Goal: Entertainment & Leisure: Consume media (video, audio)

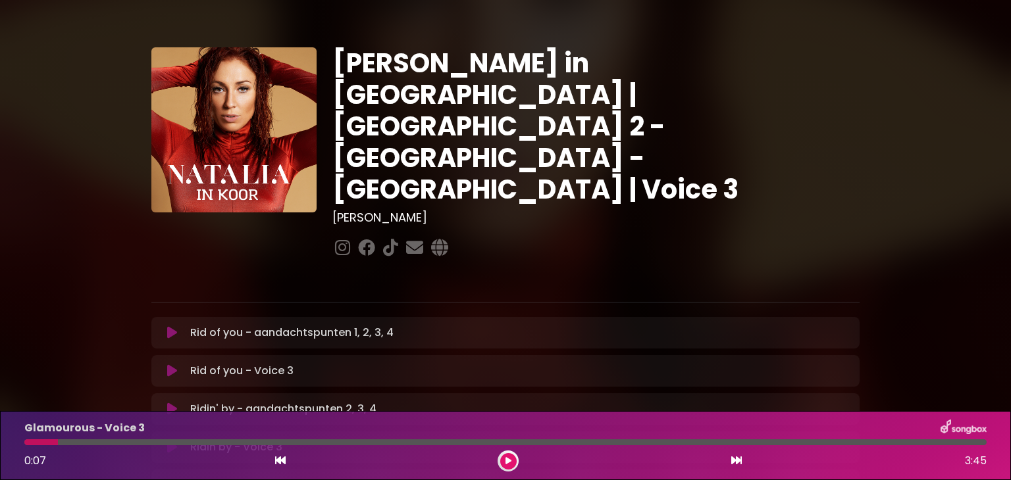
scroll to position [790, 0]
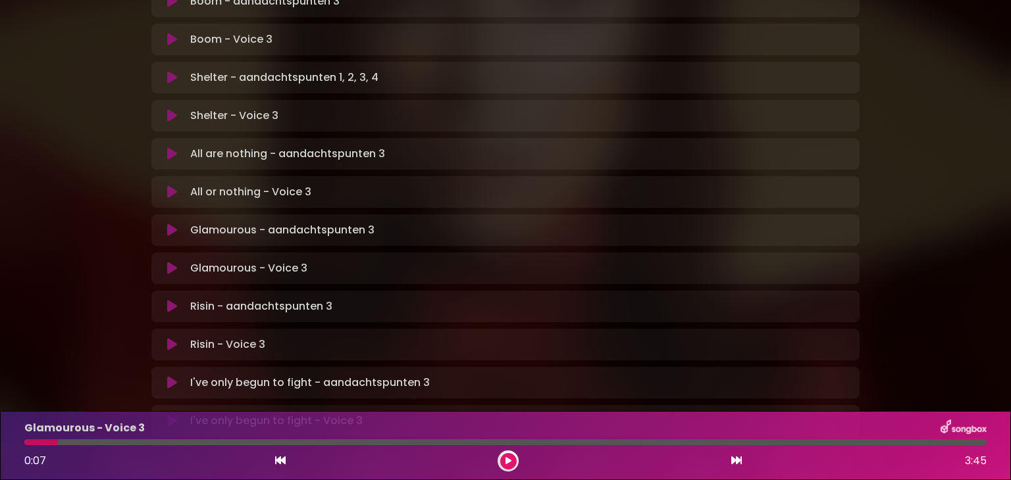
click at [171, 262] on icon at bounding box center [172, 268] width 10 height 13
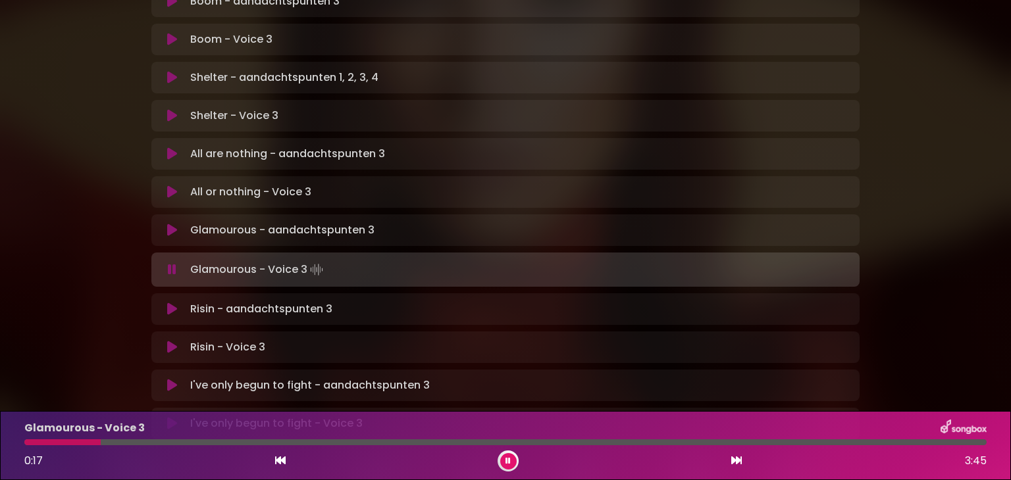
click at [503, 467] on button at bounding box center [508, 461] width 16 height 16
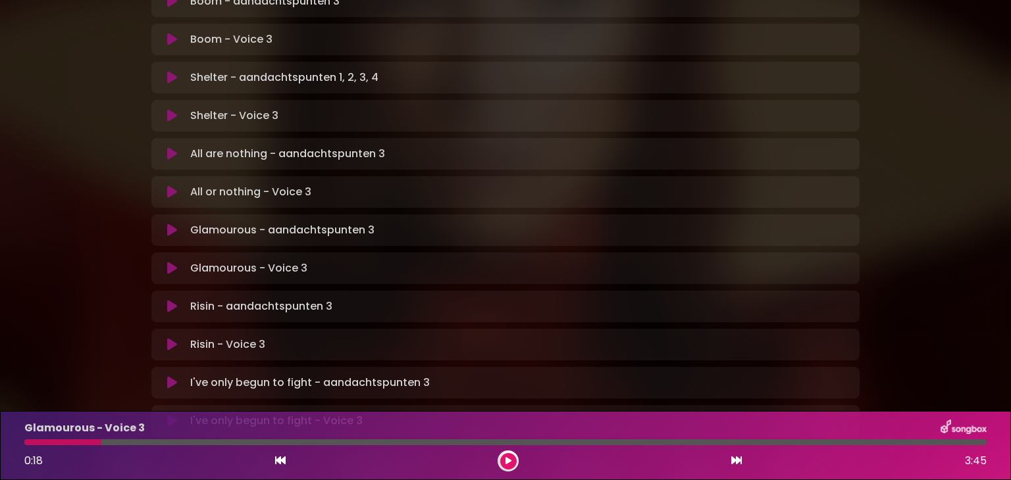
click at [502, 463] on button at bounding box center [508, 461] width 16 height 16
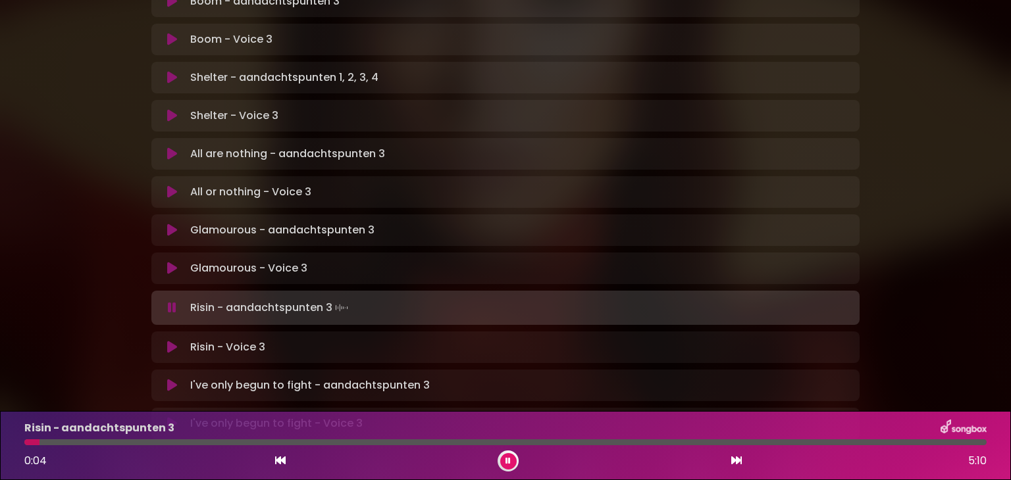
click at [504, 462] on button at bounding box center [508, 461] width 16 height 16
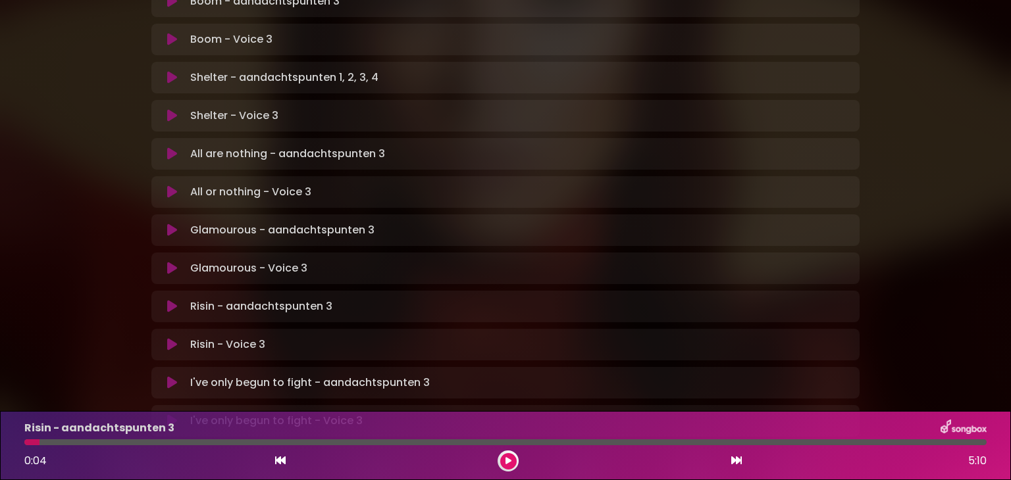
click at [504, 462] on button at bounding box center [508, 461] width 16 height 16
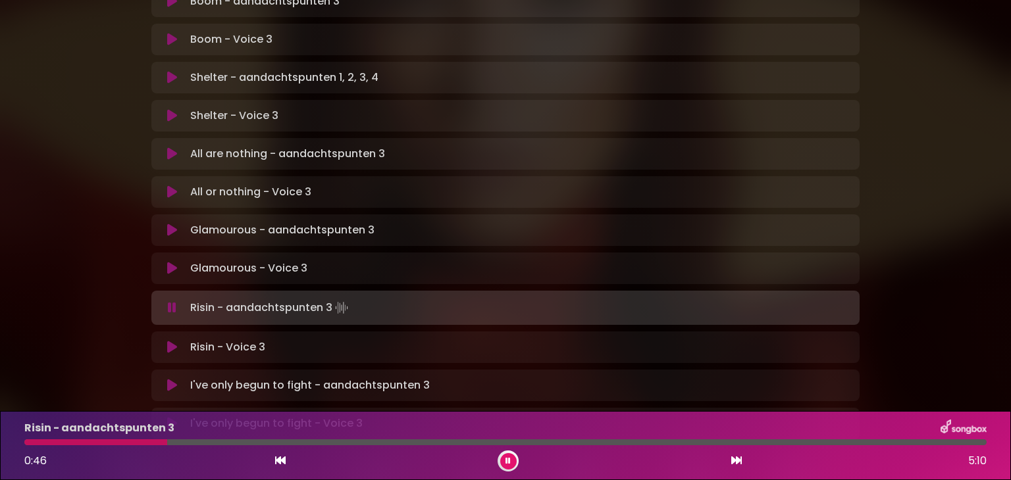
click at [503, 461] on button at bounding box center [508, 461] width 16 height 16
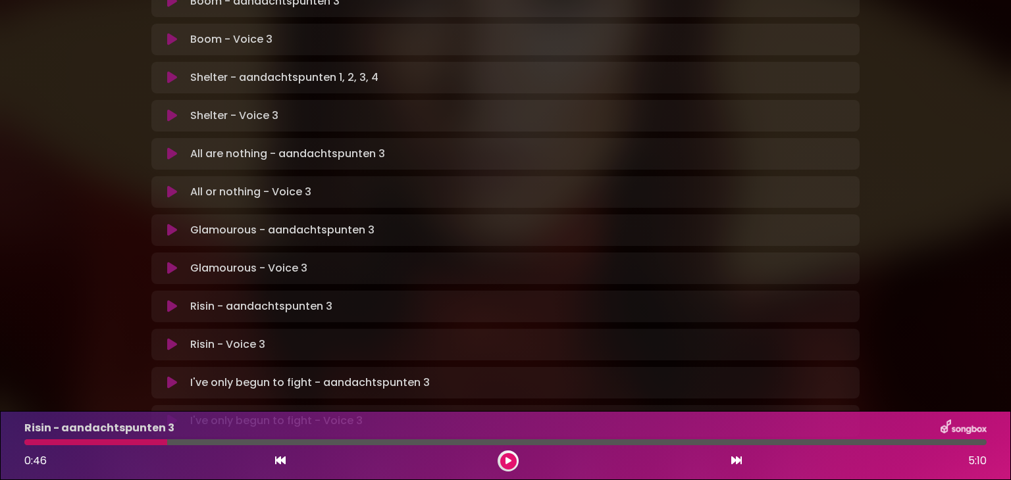
click at [503, 461] on button at bounding box center [508, 461] width 16 height 16
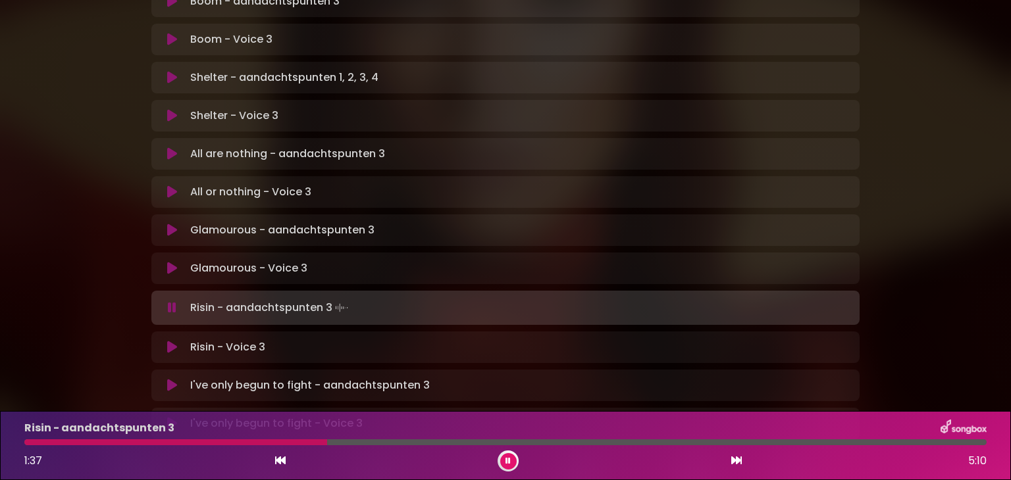
click at [503, 461] on button at bounding box center [508, 461] width 16 height 16
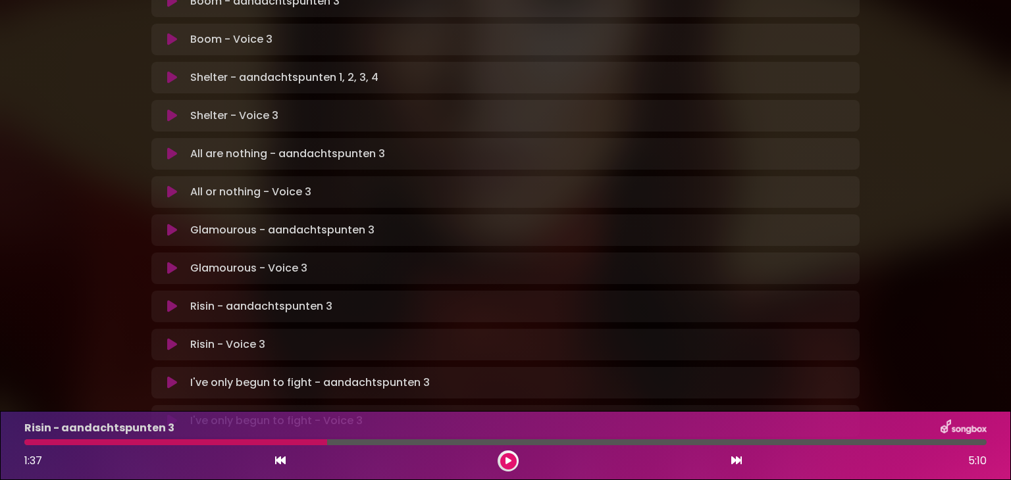
click at [272, 442] on div at bounding box center [175, 443] width 303 height 6
click at [505, 468] on button at bounding box center [508, 461] width 16 height 16
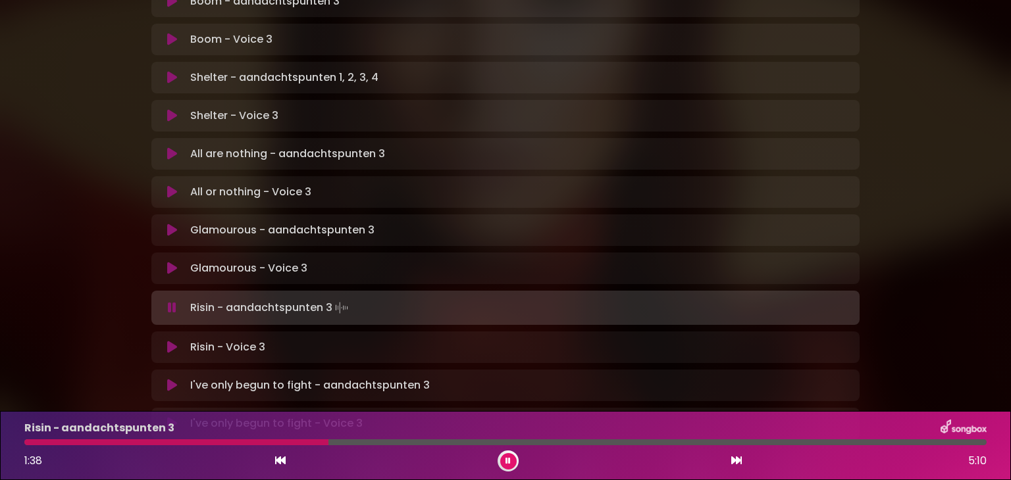
click at [279, 446] on div "Risin - aandachtspunten 3 1:38 5:10" at bounding box center [505, 446] width 978 height 52
click at [278, 441] on div at bounding box center [176, 443] width 305 height 6
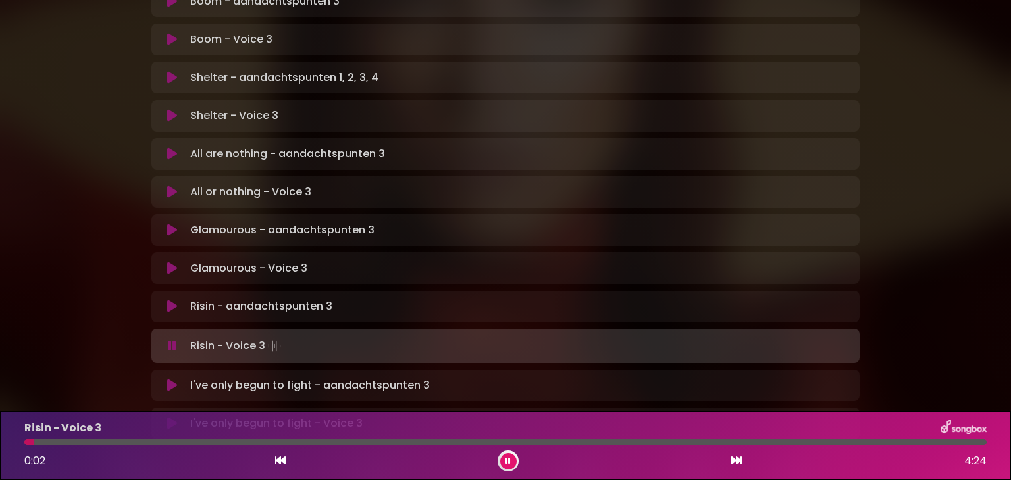
click at [502, 457] on button at bounding box center [508, 461] width 16 height 16
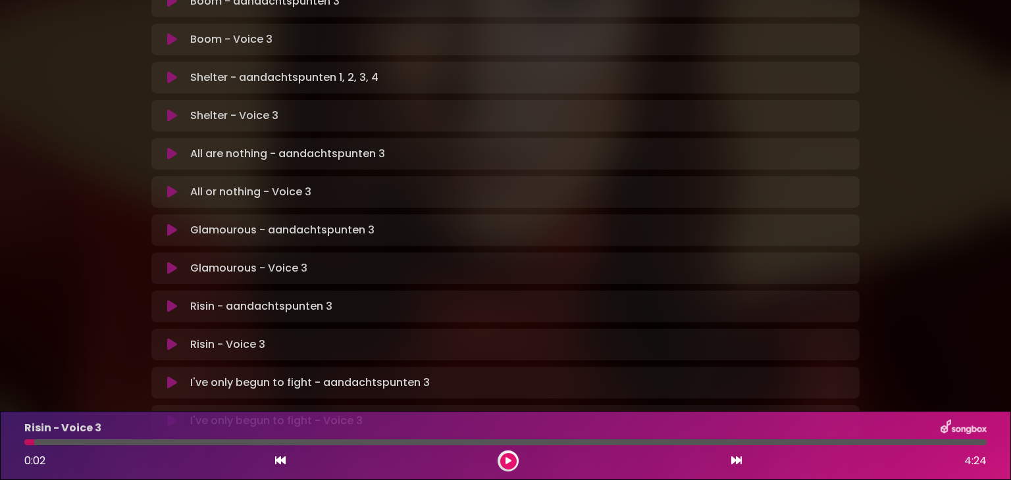
click at [330, 299] on p "Risin - aandachtspunten 3 Loading Track..." at bounding box center [261, 307] width 142 height 16
click at [167, 300] on icon at bounding box center [172, 306] width 10 height 13
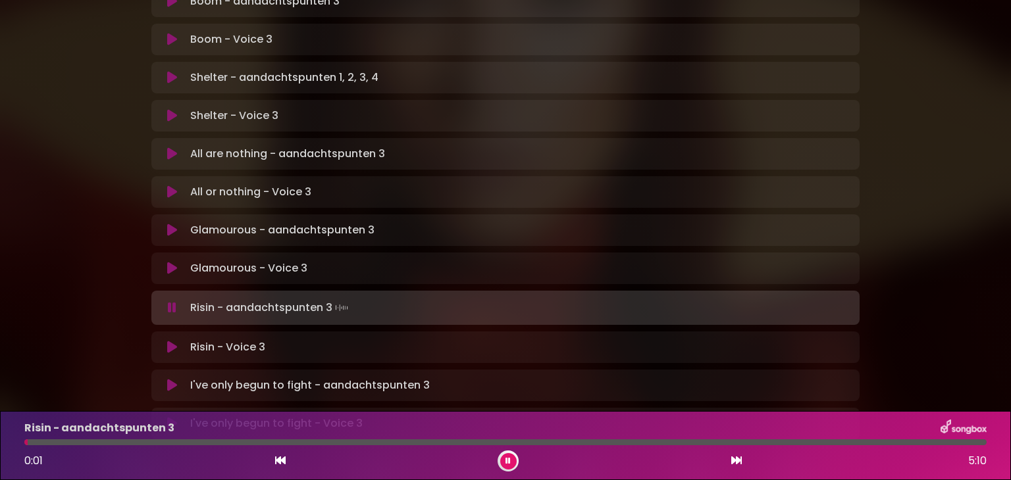
click at [716, 444] on div at bounding box center [505, 443] width 962 height 6
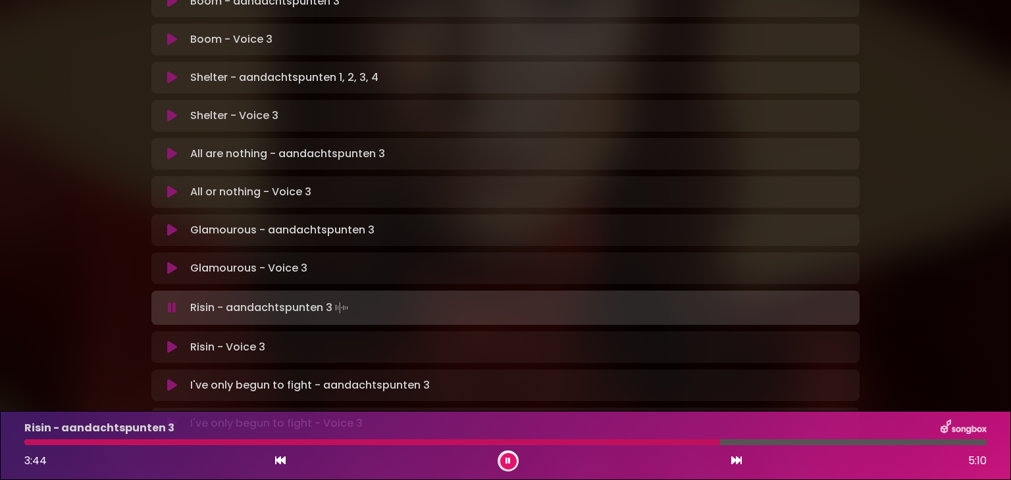
click at [803, 443] on div at bounding box center [505, 443] width 962 height 6
click at [562, 442] on div at bounding box center [414, 443] width 781 height 6
click at [648, 442] on div at bounding box center [505, 443] width 962 height 6
click at [479, 442] on div at bounding box center [344, 443] width 641 height 6
click at [397, 442] on div at bounding box center [256, 443] width 464 height 6
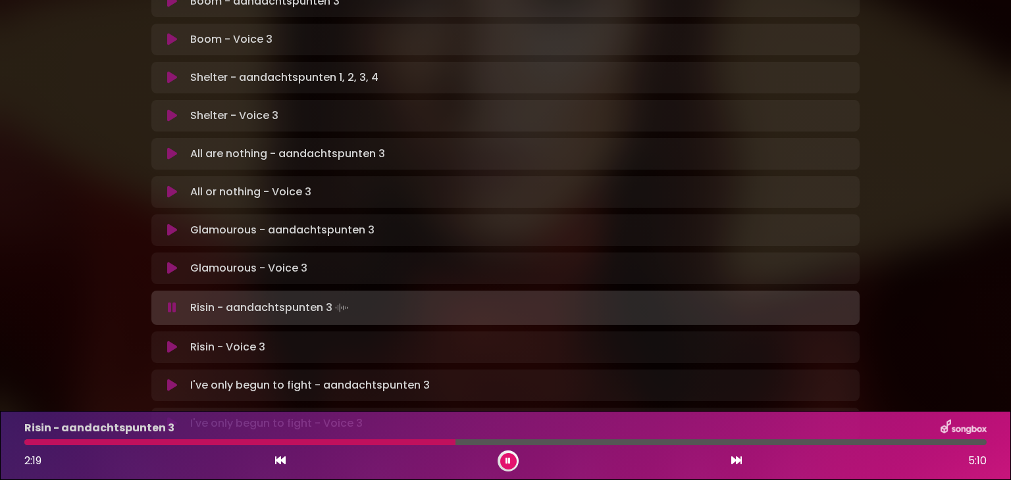
click at [511, 463] on button at bounding box center [508, 461] width 16 height 16
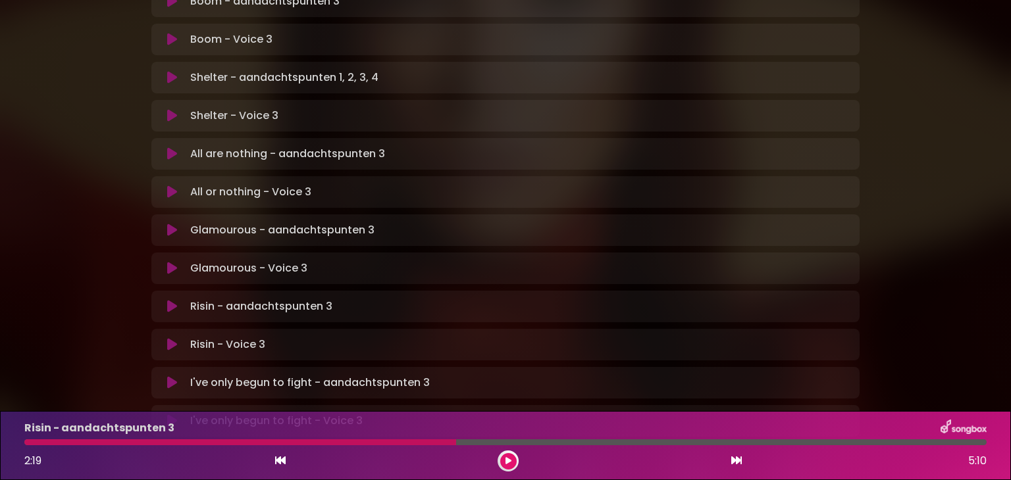
click at [172, 338] on icon at bounding box center [172, 344] width 10 height 13
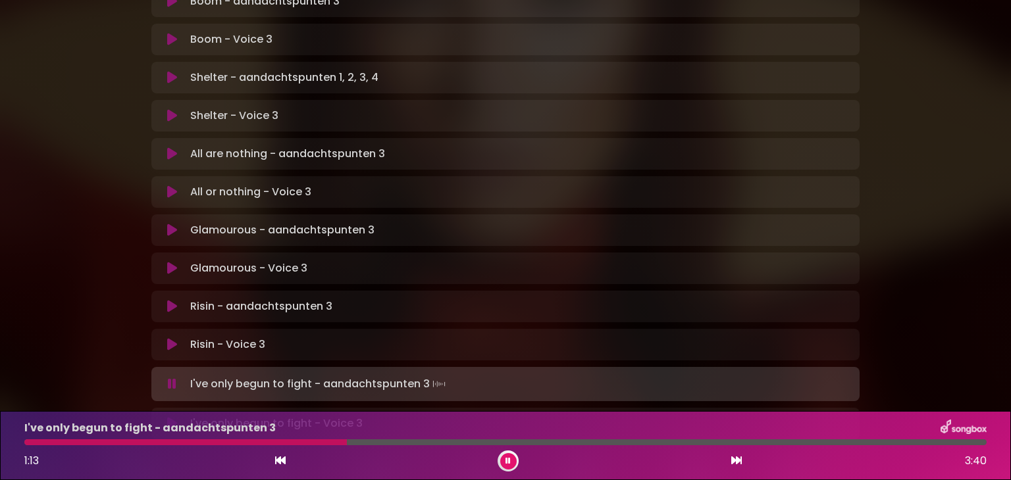
click at [243, 441] on div at bounding box center [185, 443] width 322 height 6
click at [243, 441] on div at bounding box center [141, 443] width 235 height 6
click at [216, 440] on div at bounding box center [135, 443] width 223 height 6
click at [429, 443] on div at bounding box center [296, 443] width 544 height 6
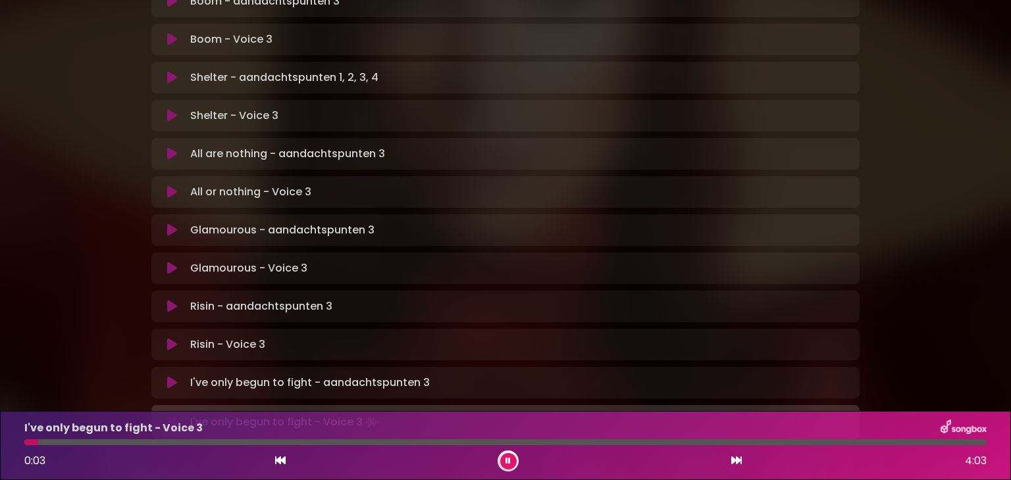
click at [509, 463] on icon at bounding box center [507, 461] width 5 height 8
click at [169, 415] on icon at bounding box center [172, 421] width 10 height 13
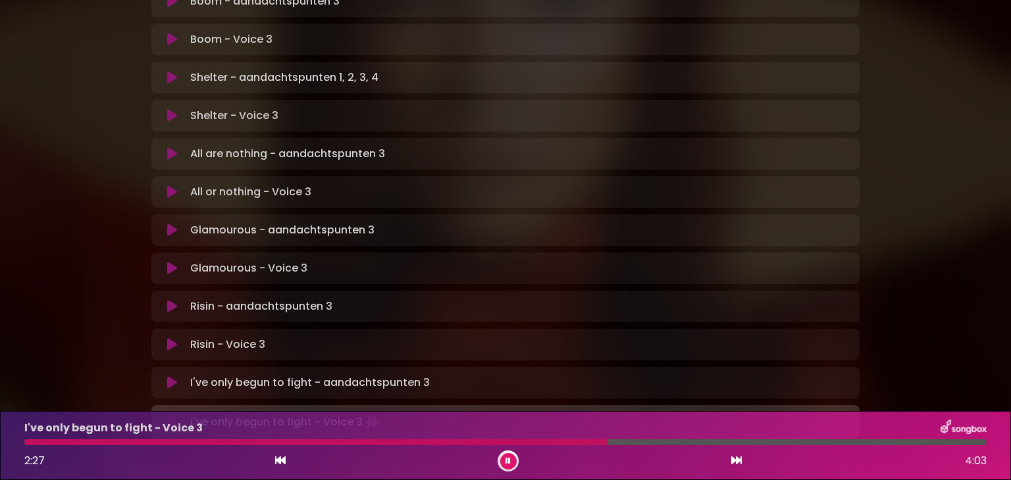
click at [532, 442] on div at bounding box center [315, 443] width 583 height 6
click at [532, 442] on div at bounding box center [334, 443] width 621 height 6
